Goal: Transaction & Acquisition: Subscribe to service/newsletter

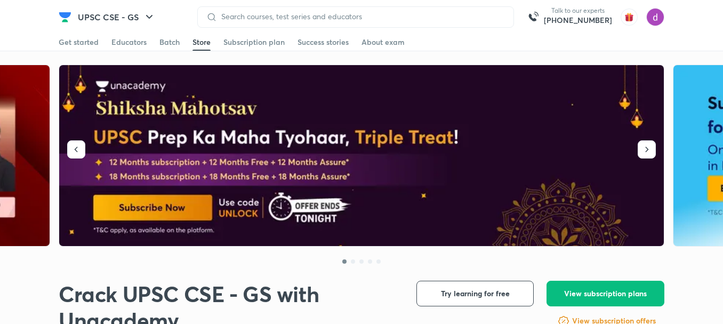
scroll to position [73, 0]
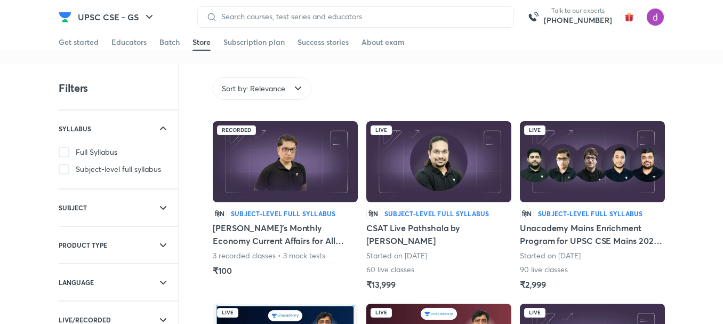
click at [180, 43] on div "Get started Educators Batch Store Subscription plan Success stories About exam" at bounding box center [362, 42] width 606 height 17
click at [164, 43] on div "Batch" at bounding box center [170, 42] width 20 height 11
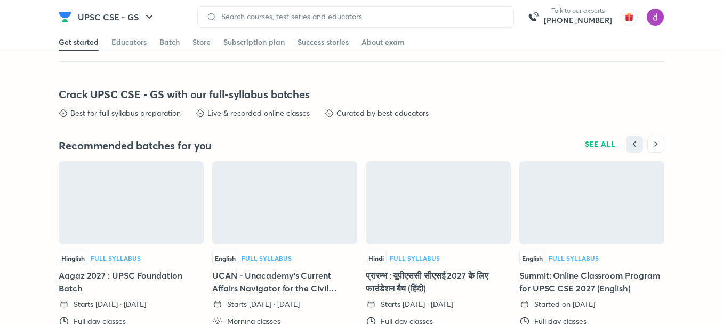
scroll to position [2181, 0]
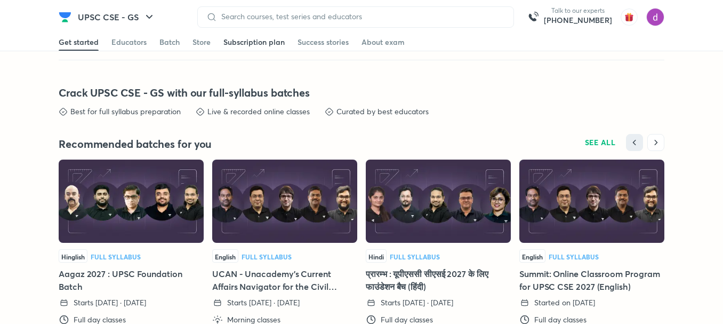
click at [253, 41] on div "Subscription plan" at bounding box center [254, 42] width 61 height 11
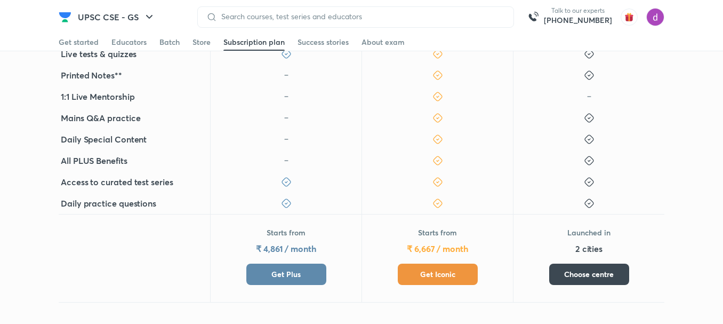
scroll to position [393, 0]
click at [432, 271] on span "Get Iconic" at bounding box center [437, 274] width 35 height 11
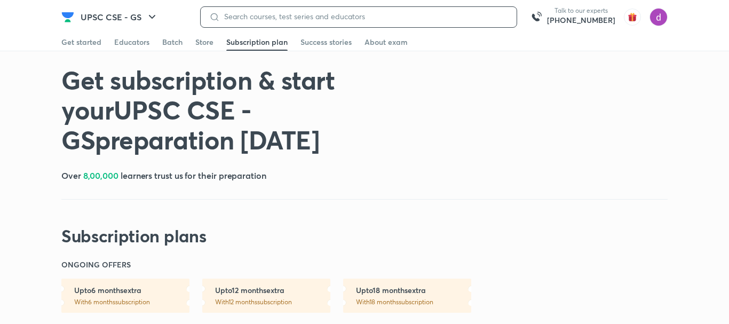
click at [280, 12] on input at bounding box center [364, 16] width 288 height 9
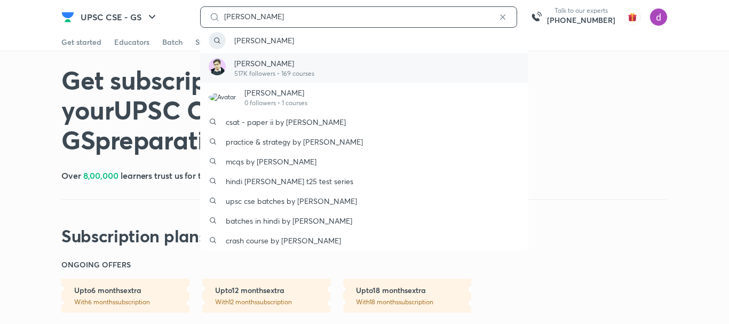
type input "[PERSON_NAME]"
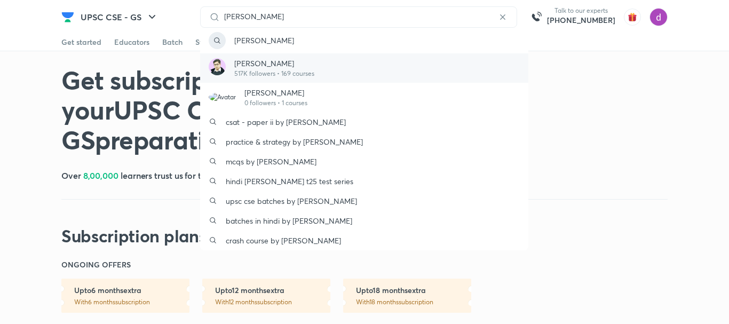
click at [276, 80] on div "[PERSON_NAME] 517K followers • 169 courses" at bounding box center [364, 67] width 328 height 29
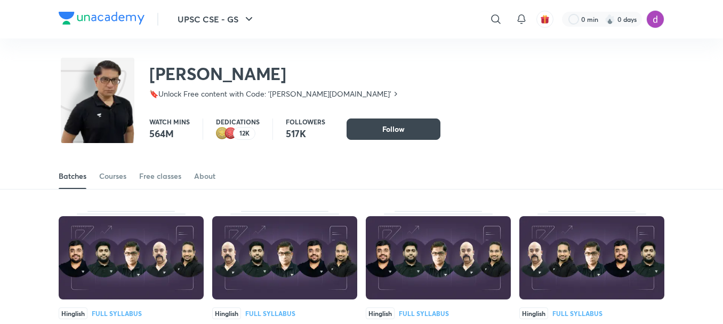
click at [197, 91] on p "🔖Unlock Free content with Code: '[PERSON_NAME][DOMAIN_NAME]'" at bounding box center [270, 94] width 242 height 11
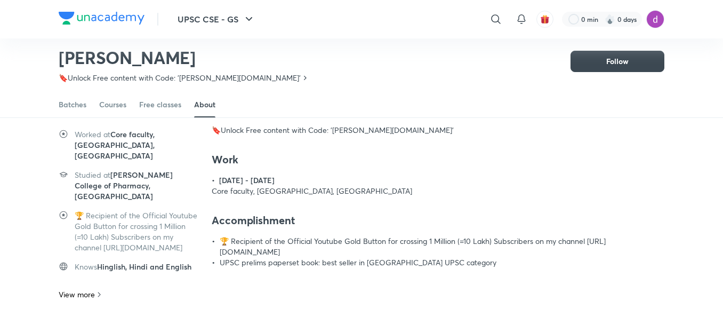
scroll to position [93, 0]
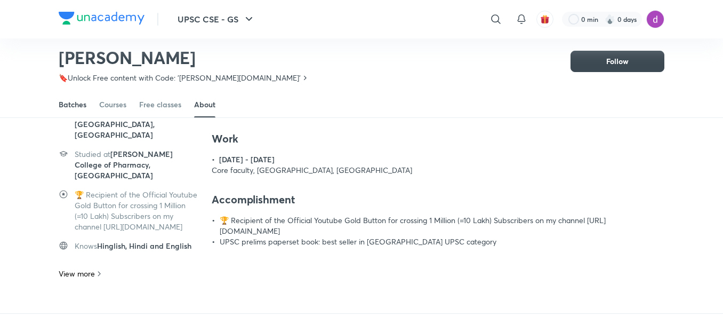
click at [75, 106] on div "Batches" at bounding box center [73, 104] width 28 height 11
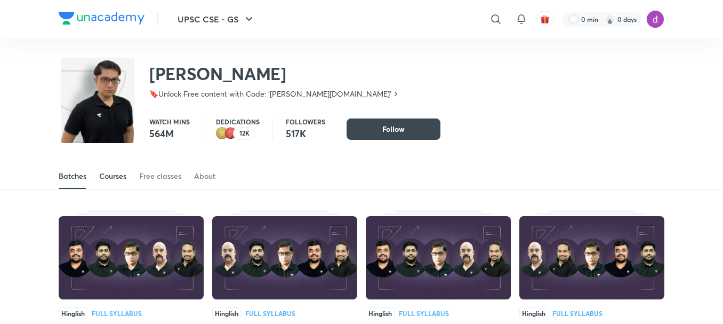
click at [116, 181] on link "Courses" at bounding box center [112, 176] width 27 height 26
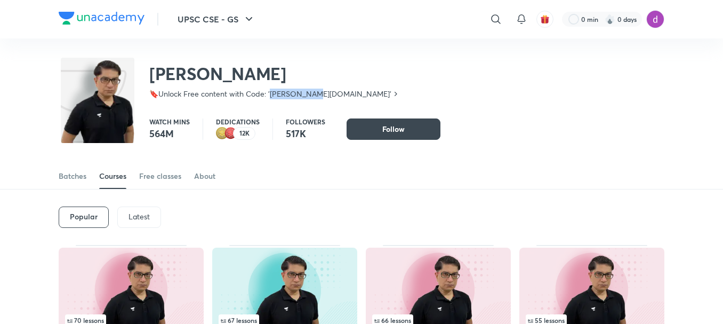
drag, startPoint x: 271, startPoint y: 95, endPoint x: 309, endPoint y: 98, distance: 38.5
click at [309, 98] on p "🔖Unlock Free content with Code: '[PERSON_NAME][DOMAIN_NAME]'" at bounding box center [270, 94] width 242 height 11
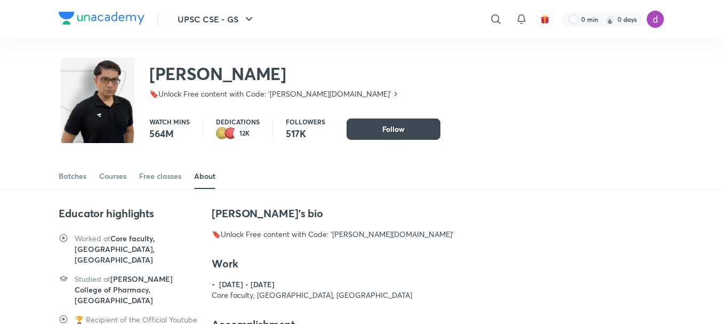
click at [314, 73] on h2 "[PERSON_NAME]" at bounding box center [274, 73] width 251 height 21
click at [351, 52] on div "[PERSON_NAME] 🔖Unlock Free content with Code: '[PERSON_NAME][DOMAIN_NAME]'" at bounding box center [362, 72] width 606 height 69
click at [378, 46] on div "[PERSON_NAME] 🔖Unlock Free content with Code: '[PERSON_NAME][DOMAIN_NAME]'" at bounding box center [362, 72] width 606 height 69
click at [94, 13] on img at bounding box center [102, 18] width 86 height 13
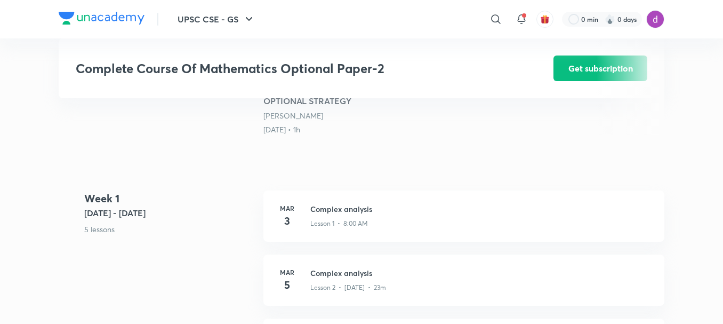
scroll to position [385, 0]
